Goal: Book appointment/travel/reservation

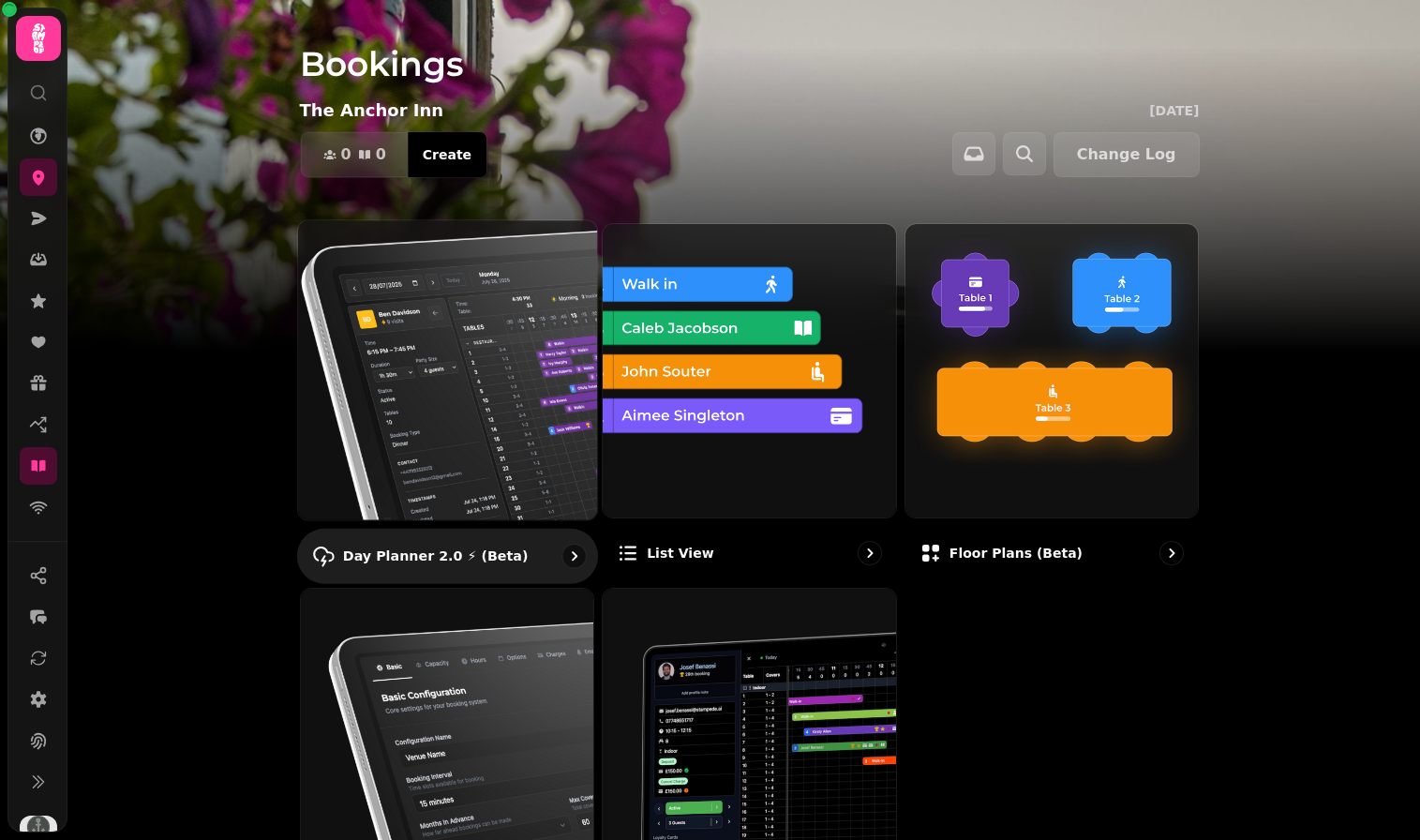
click at [443, 353] on img at bounding box center [446, 369] width 329 height 329
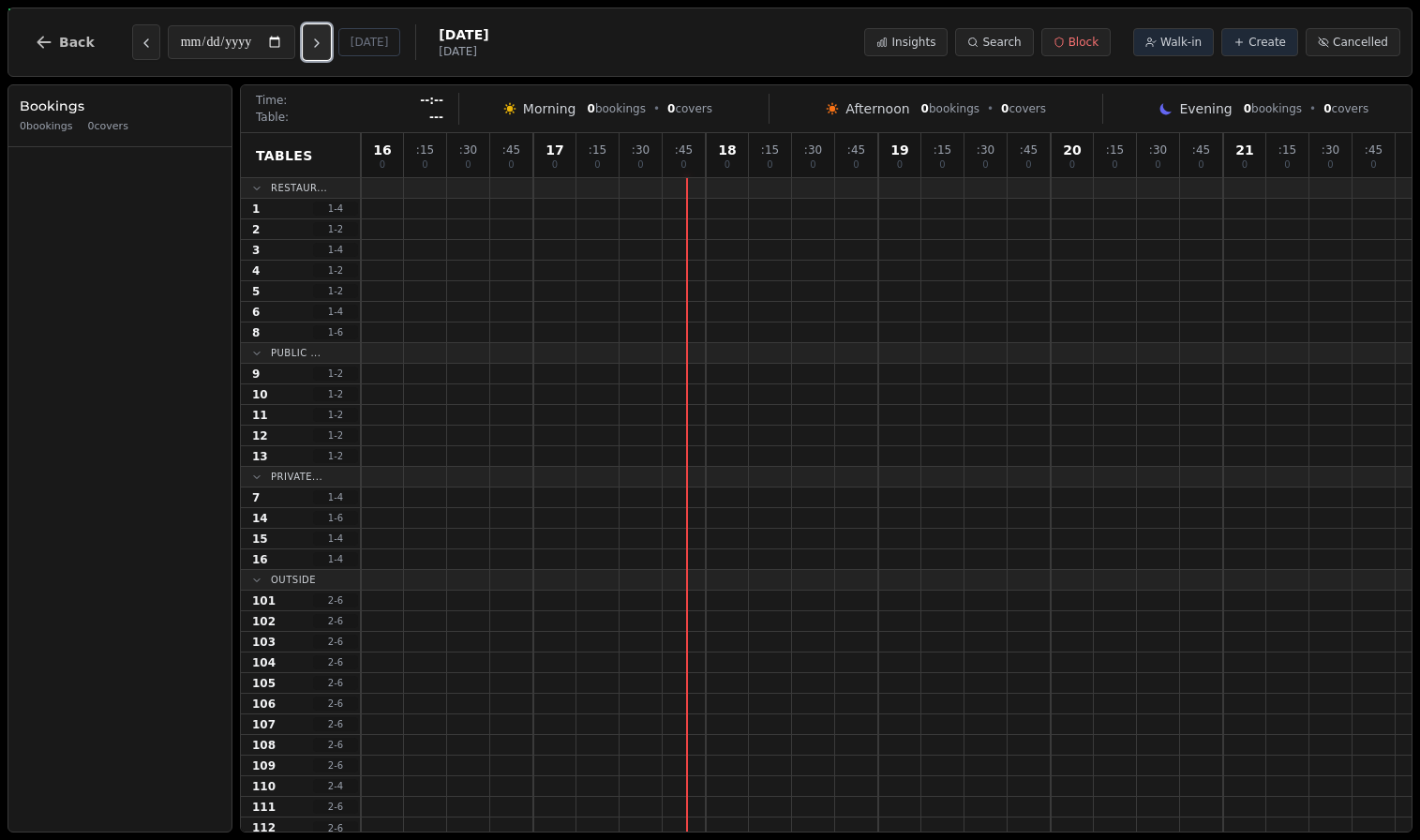
click at [324, 39] on icon "Next day" at bounding box center [317, 43] width 15 height 15
type input "**********"
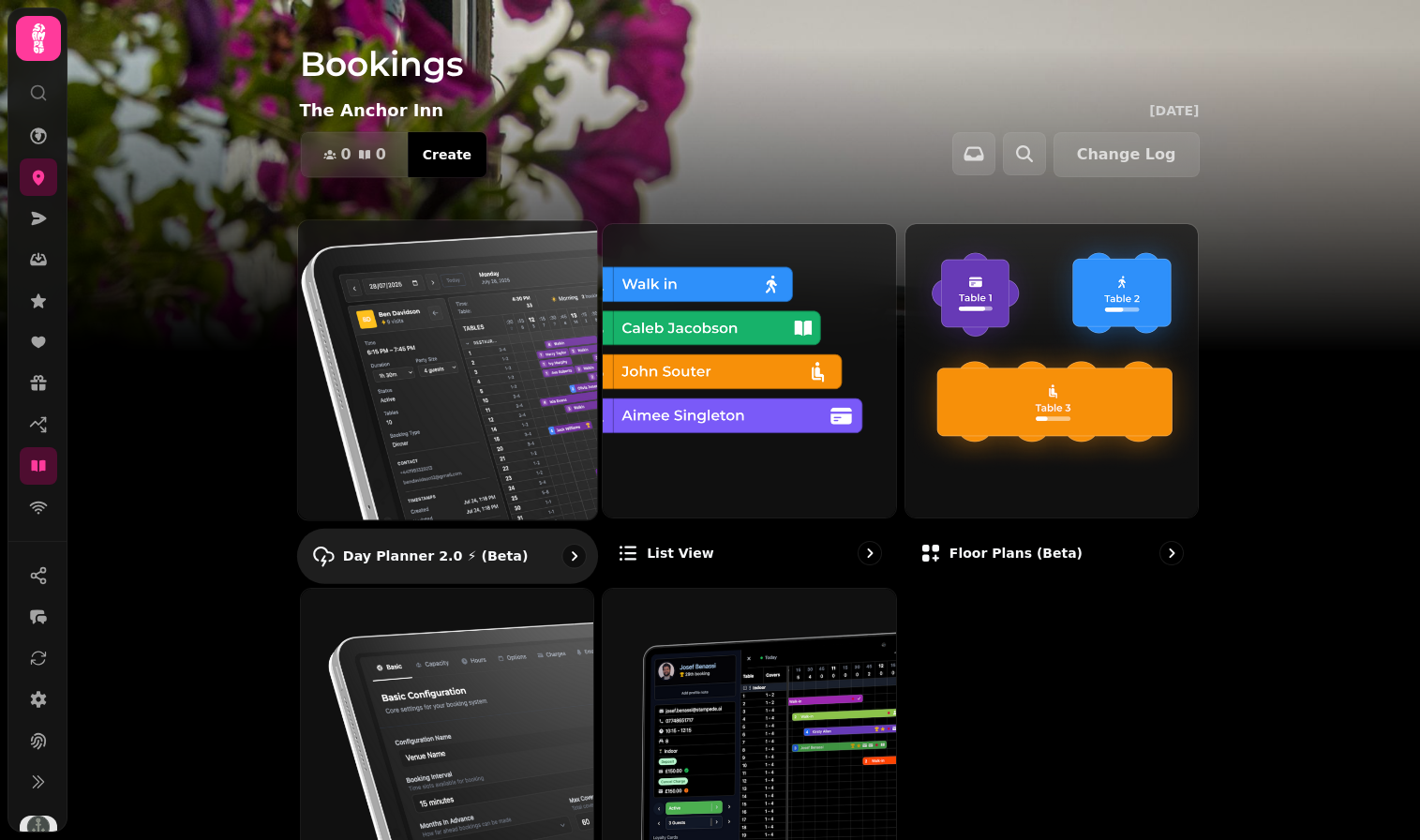
click at [445, 289] on img at bounding box center [446, 369] width 329 height 329
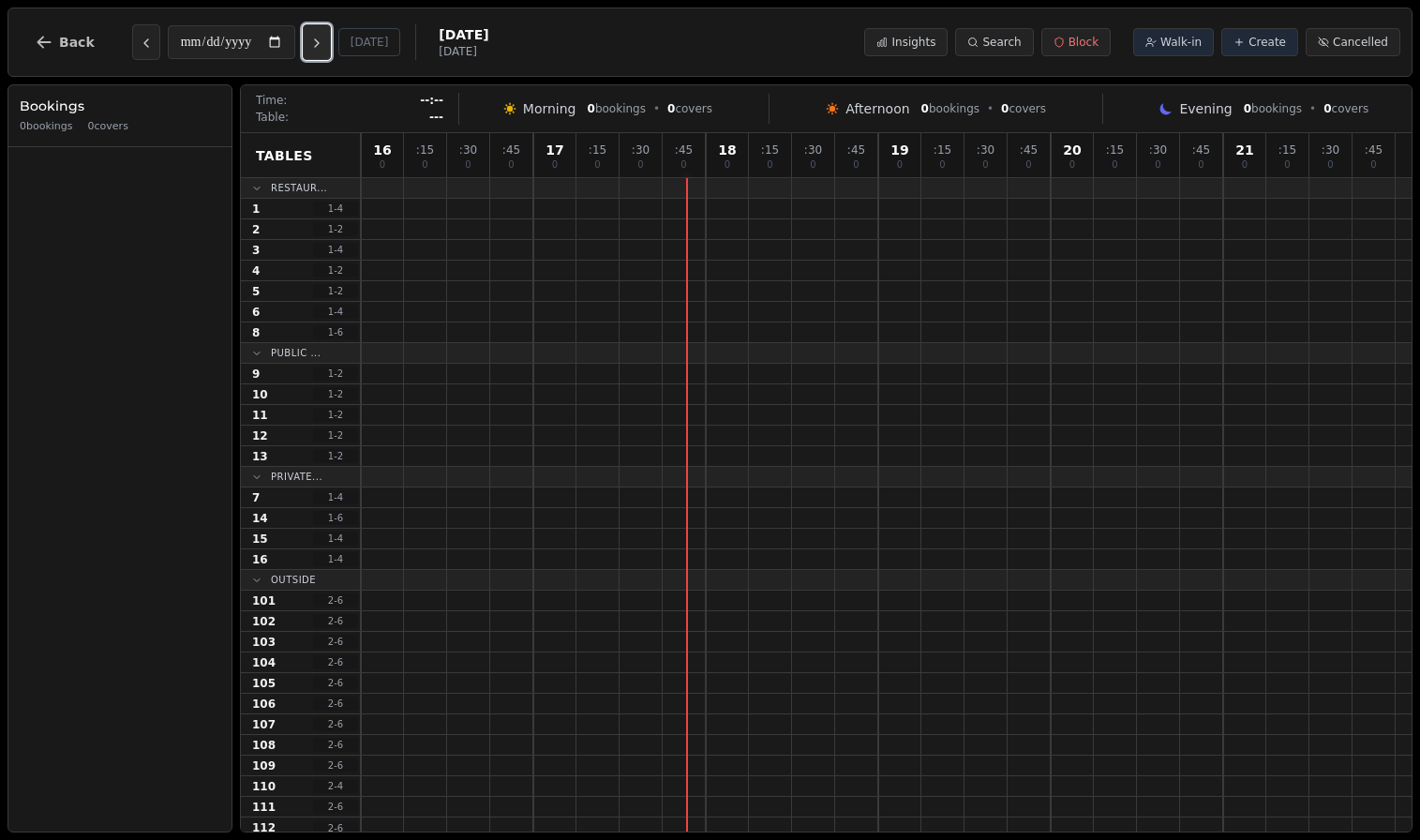
click at [325, 38] on icon "Next day" at bounding box center [317, 43] width 15 height 15
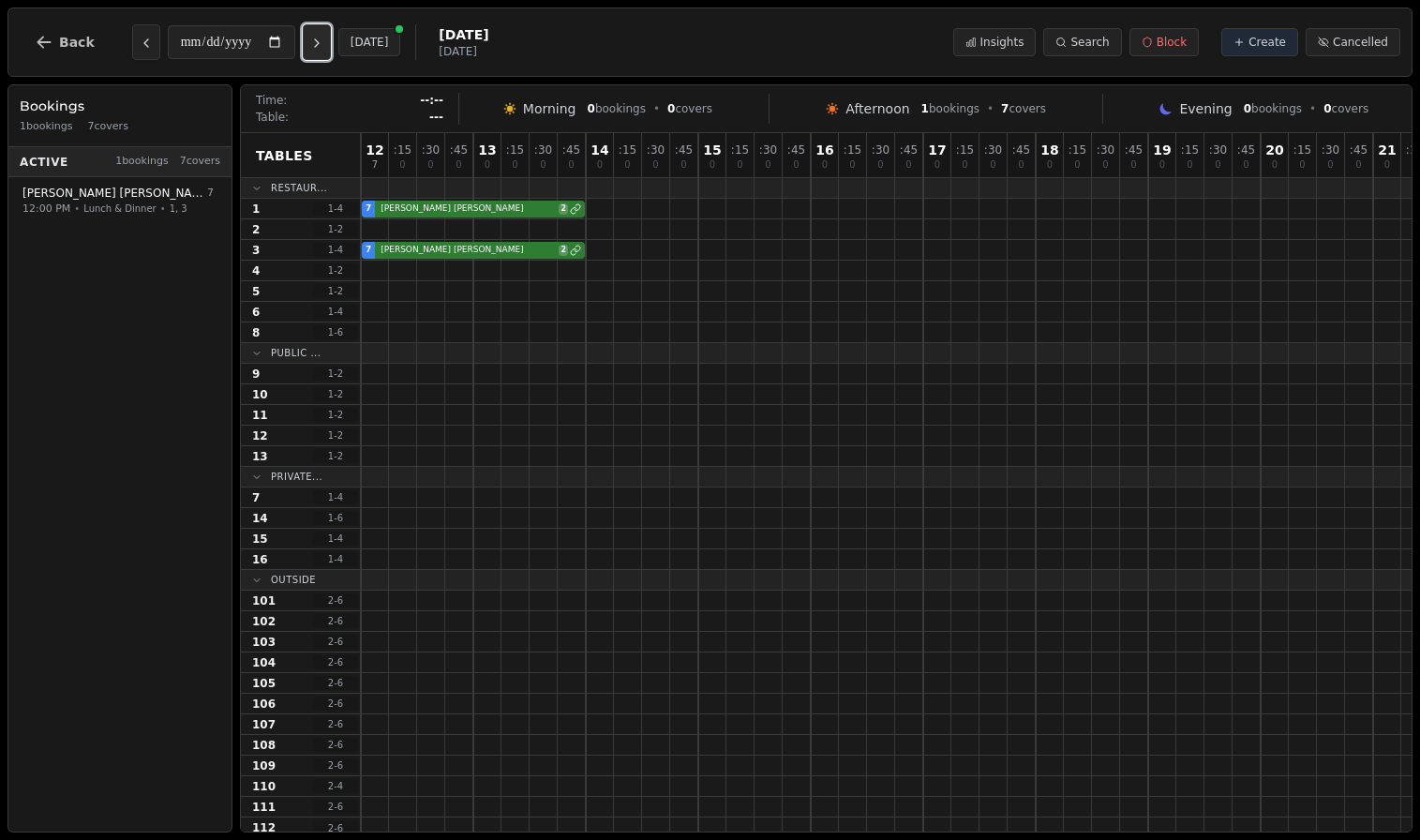
click at [325, 38] on icon "Next day" at bounding box center [317, 43] width 15 height 15
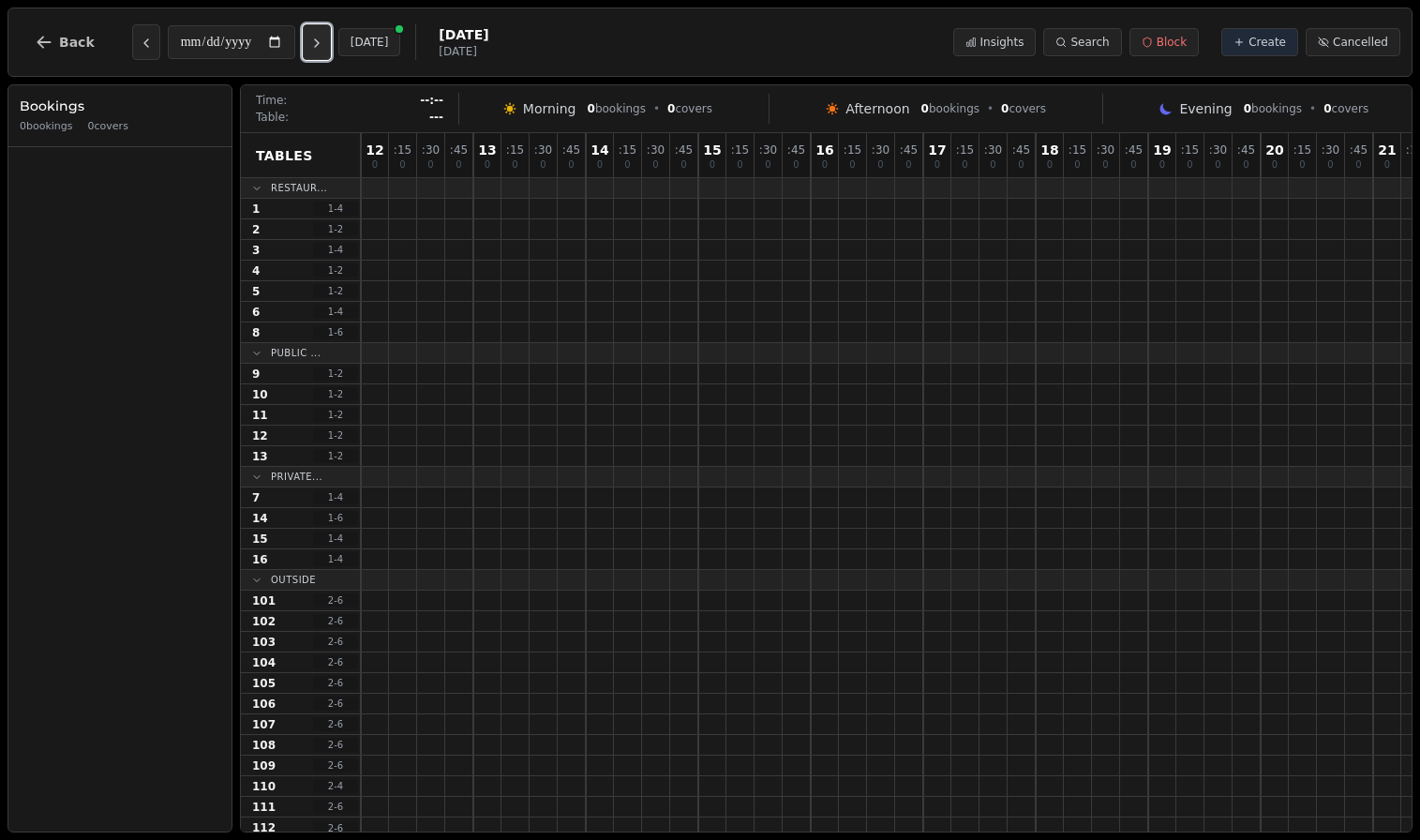
click at [325, 38] on icon "Next day" at bounding box center [317, 43] width 15 height 15
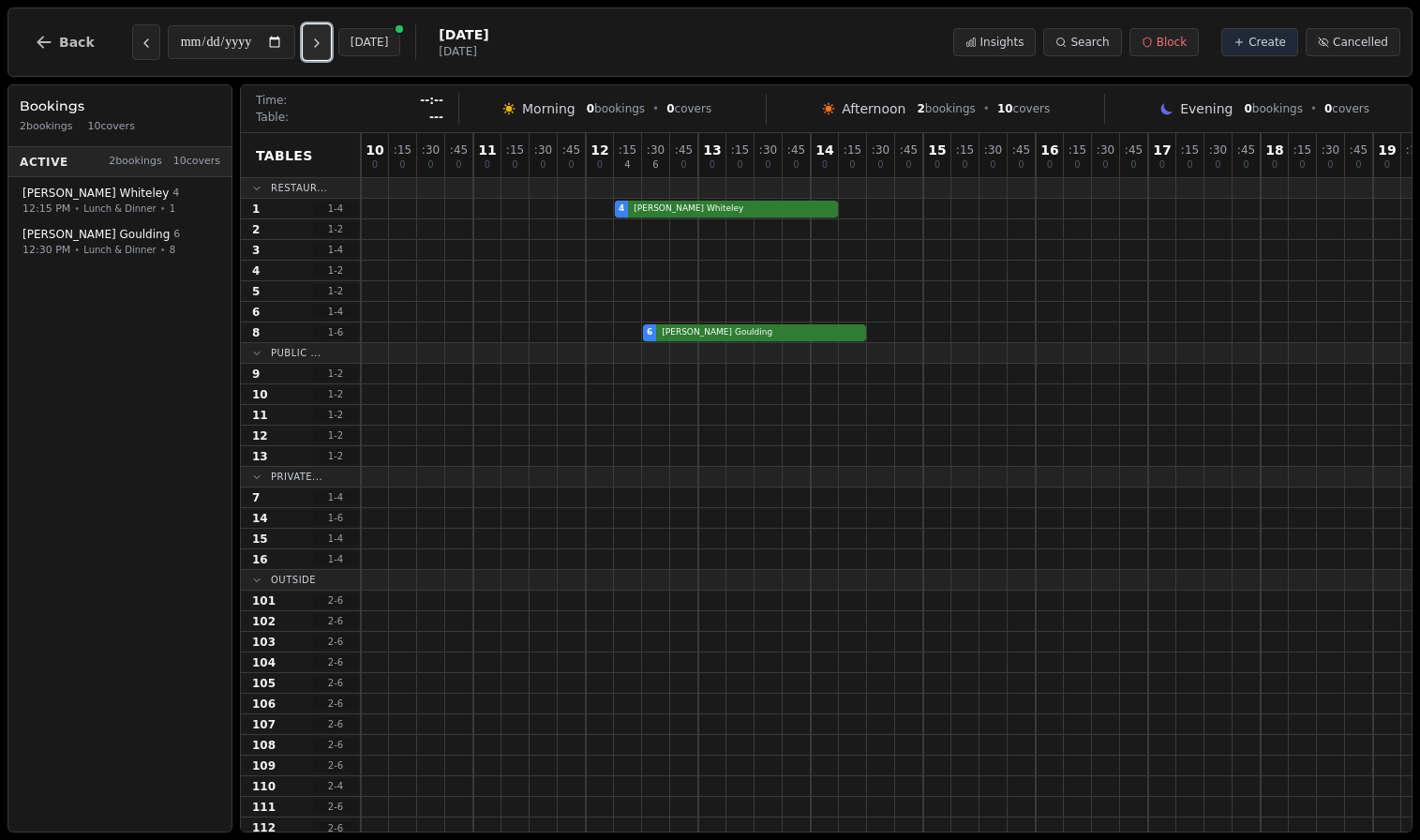
click at [325, 38] on icon "Next day" at bounding box center [317, 43] width 15 height 15
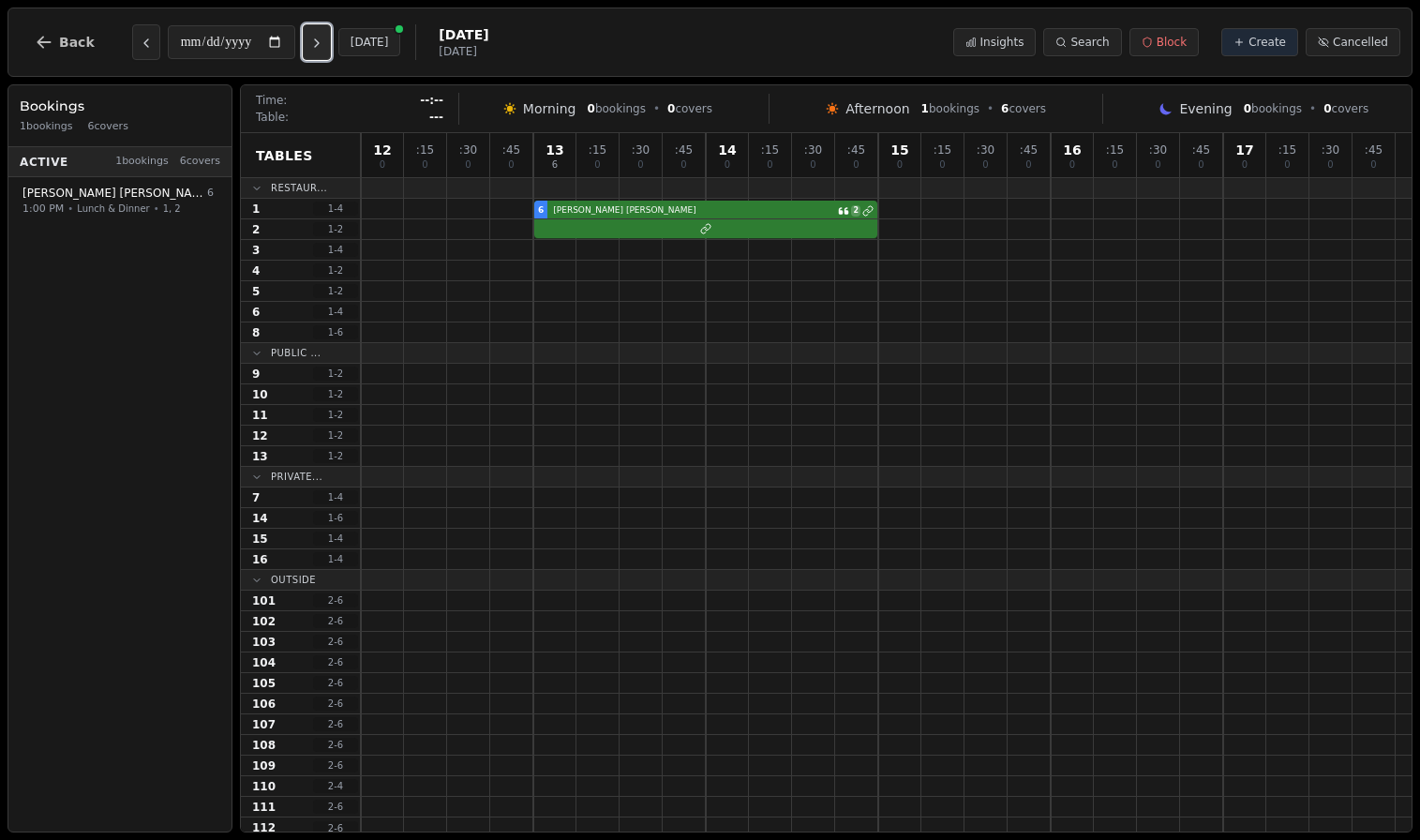
click at [325, 38] on icon "Next day" at bounding box center [317, 43] width 15 height 15
type input "**********"
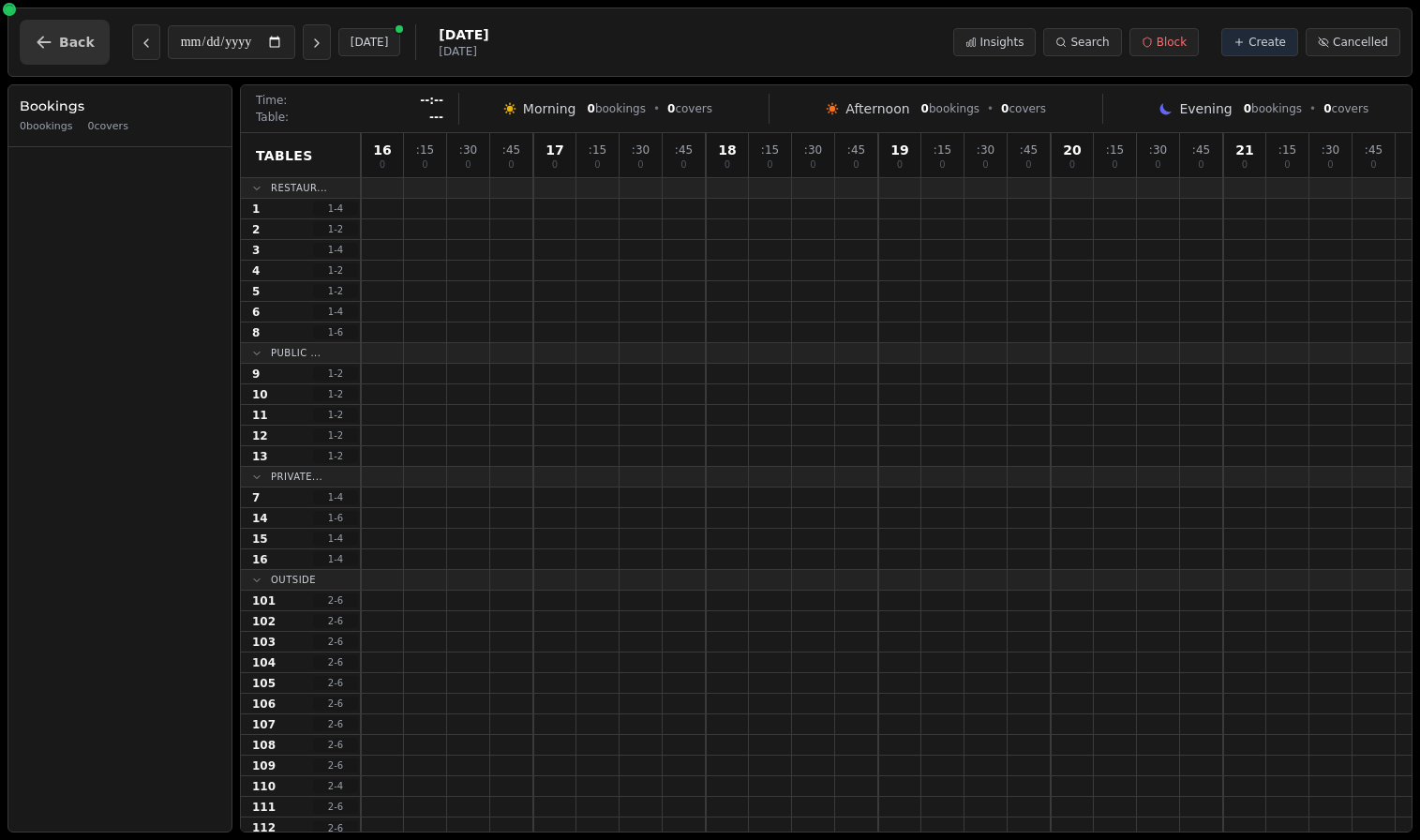
click at [62, 42] on span "Back" at bounding box center [77, 42] width 36 height 13
